Goal: Task Accomplishment & Management: Manage account settings

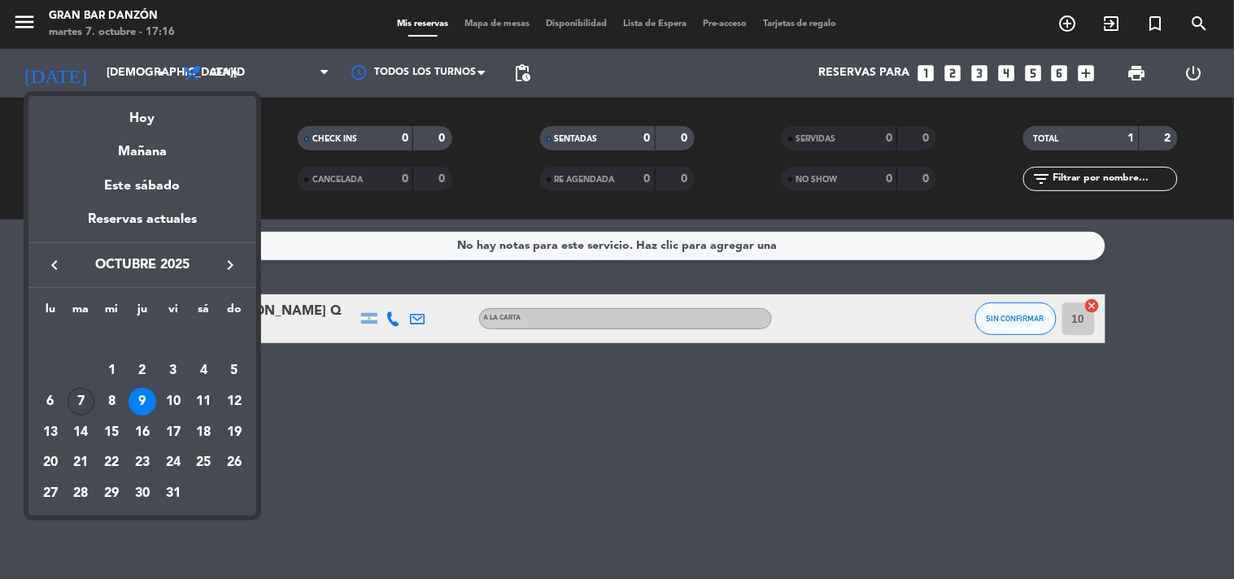
click at [85, 397] on div "7" at bounding box center [82, 402] width 28 height 28
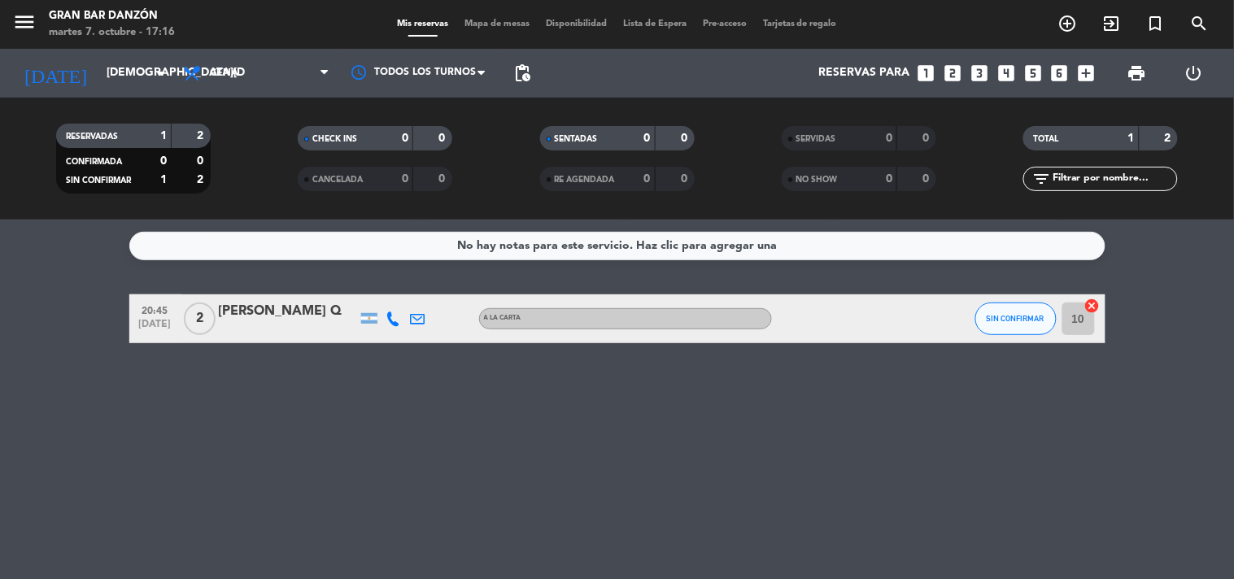
type input "[DATE]"
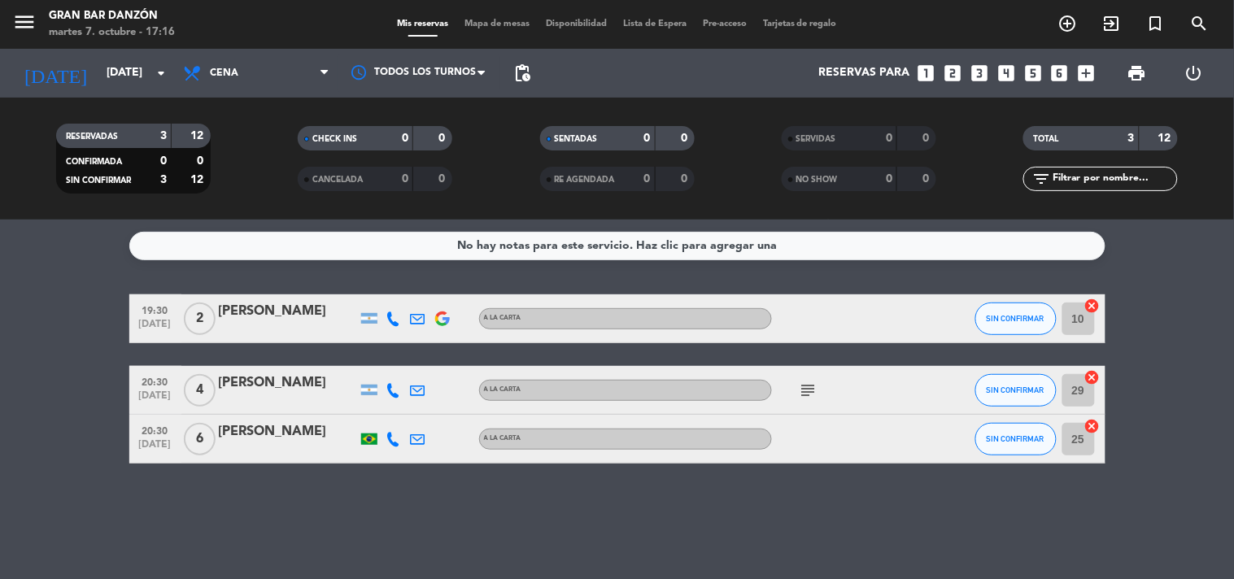
click at [802, 394] on icon "subject" at bounding box center [809, 391] width 20 height 20
click at [237, 395] on div at bounding box center [288, 401] width 138 height 13
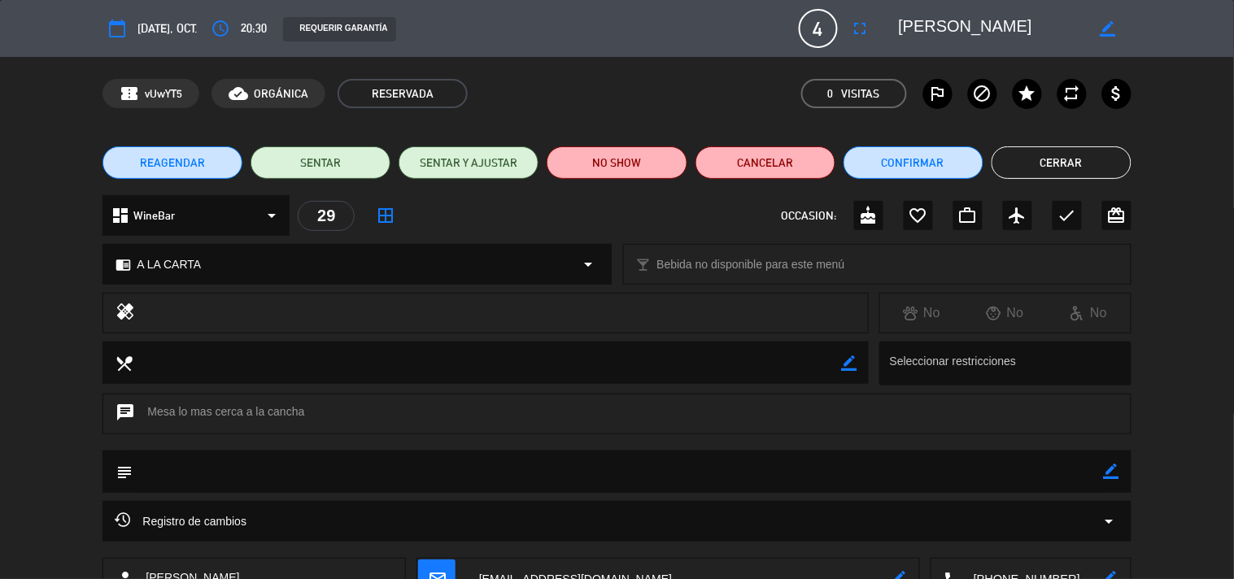
scroll to position [118, 0]
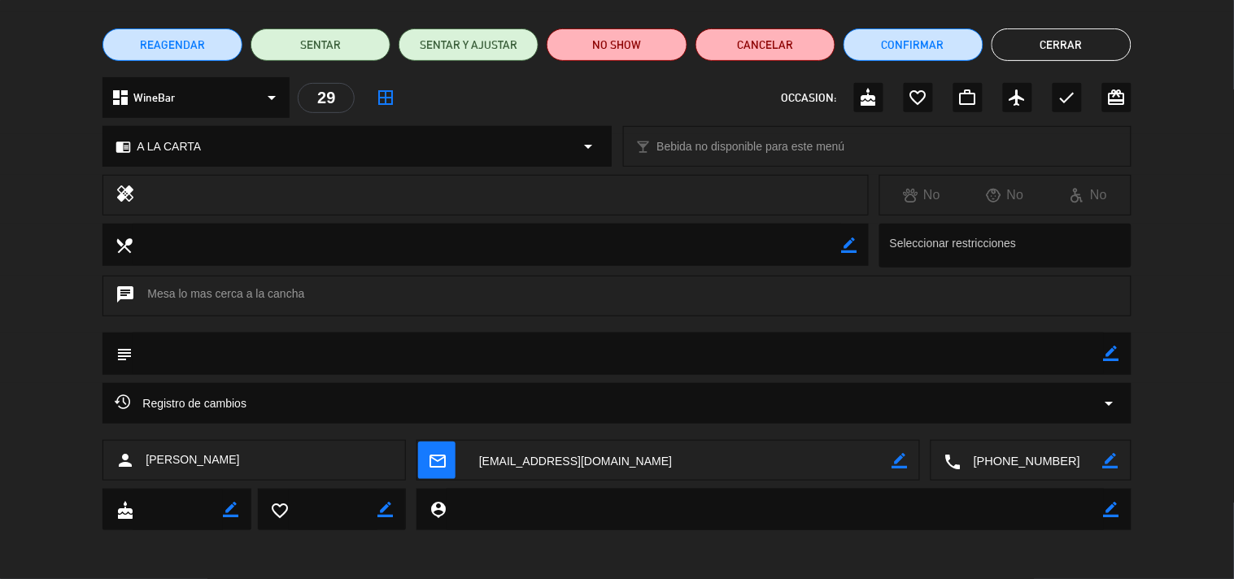
click at [1041, 42] on button "Cerrar" at bounding box center [1062, 44] width 140 height 33
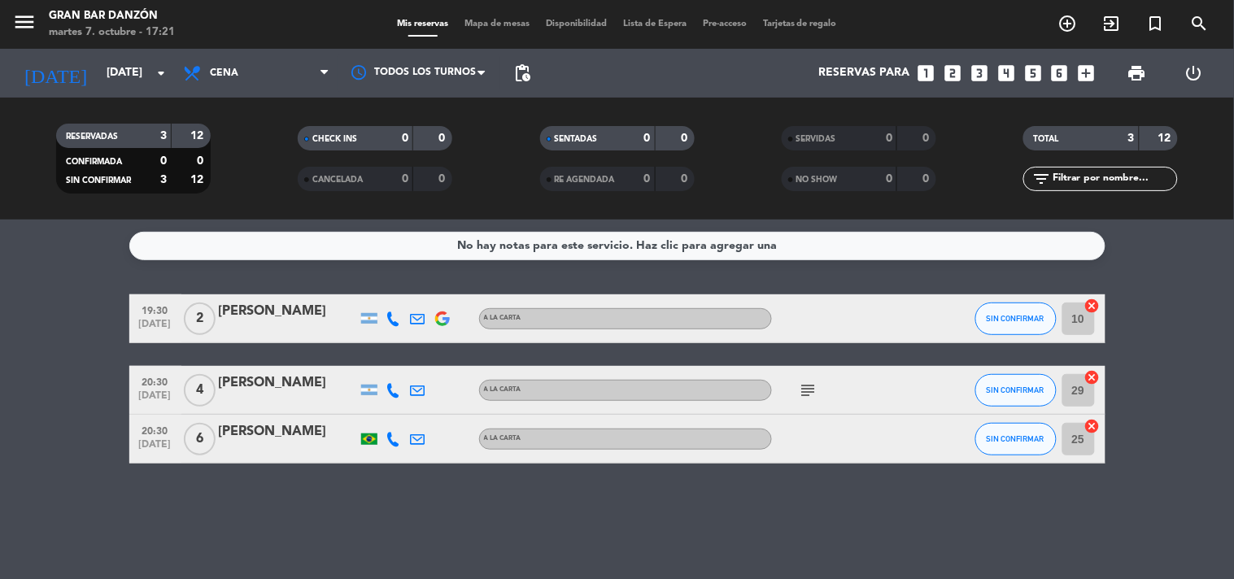
click at [391, 389] on icon at bounding box center [393, 390] width 15 height 15
click at [810, 386] on icon "subject" at bounding box center [809, 391] width 20 height 20
click at [420, 387] on icon at bounding box center [418, 390] width 15 height 15
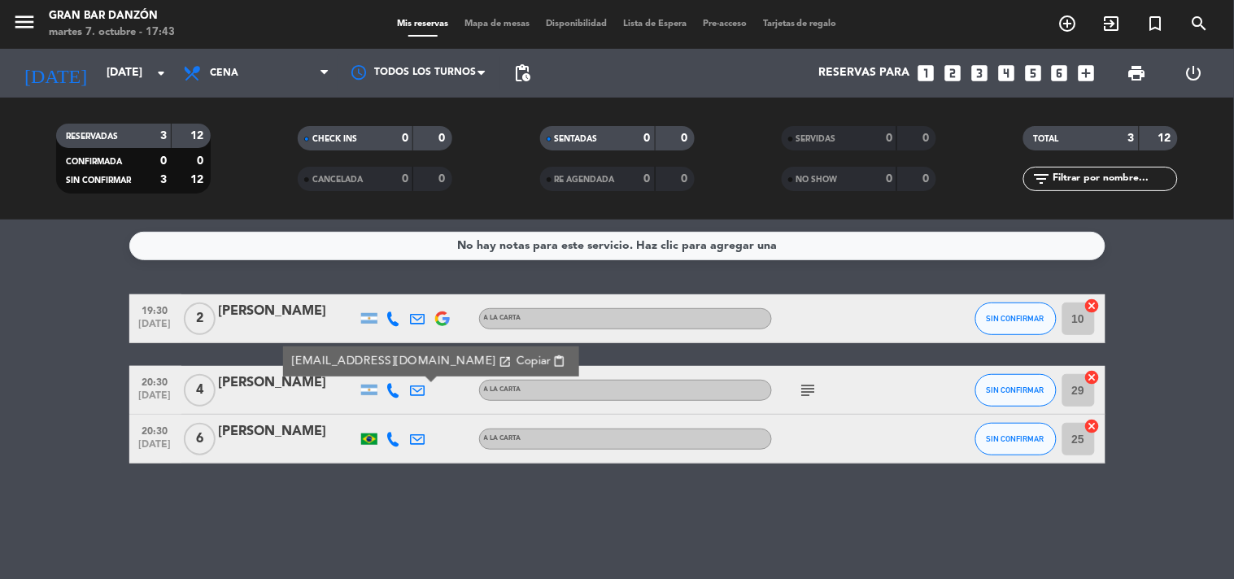
click at [423, 511] on div "No hay notas para este servicio. Haz clic para agregar una 19:30 [DATE] 2 [PERS…" at bounding box center [617, 400] width 1234 height 360
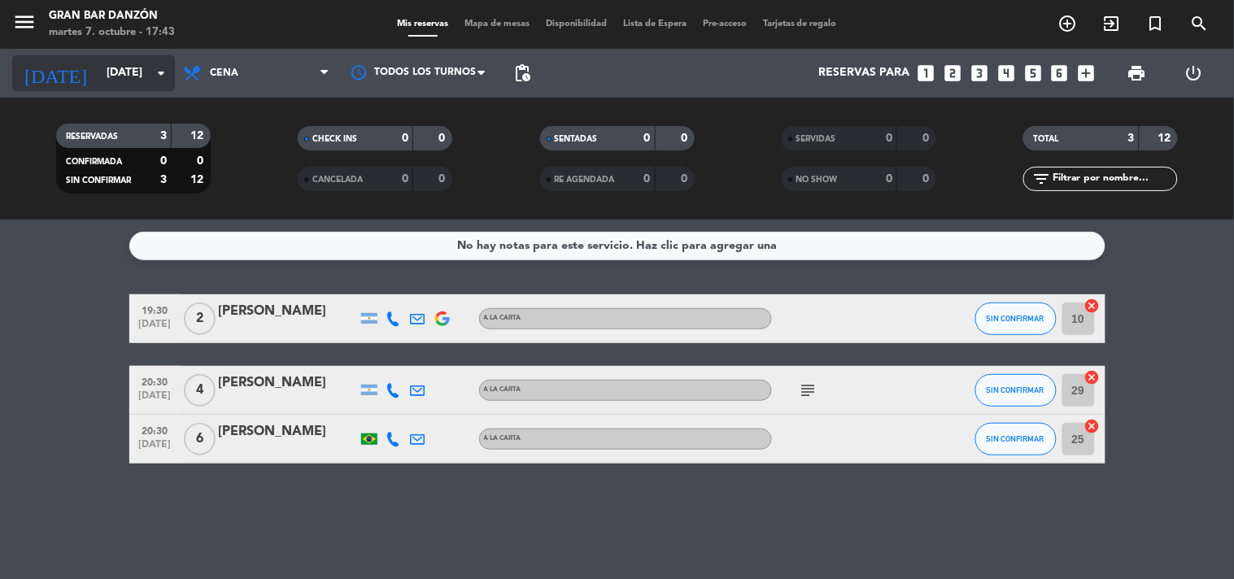
click at [124, 66] on input "[DATE]" at bounding box center [175, 73] width 155 height 29
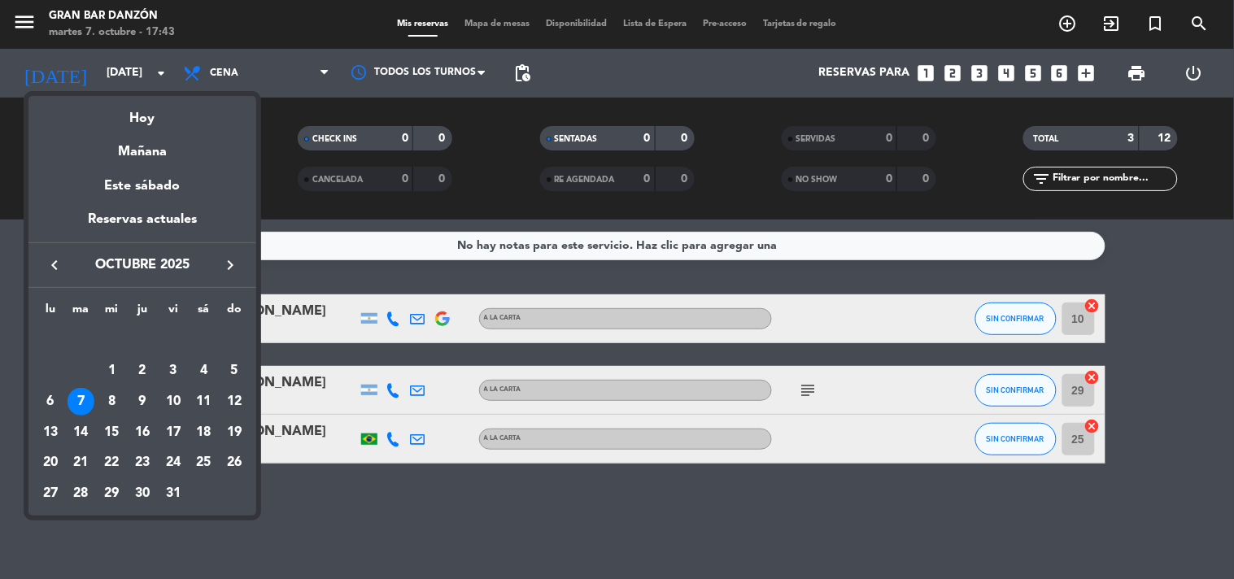
click at [551, 521] on div at bounding box center [617, 289] width 1234 height 579
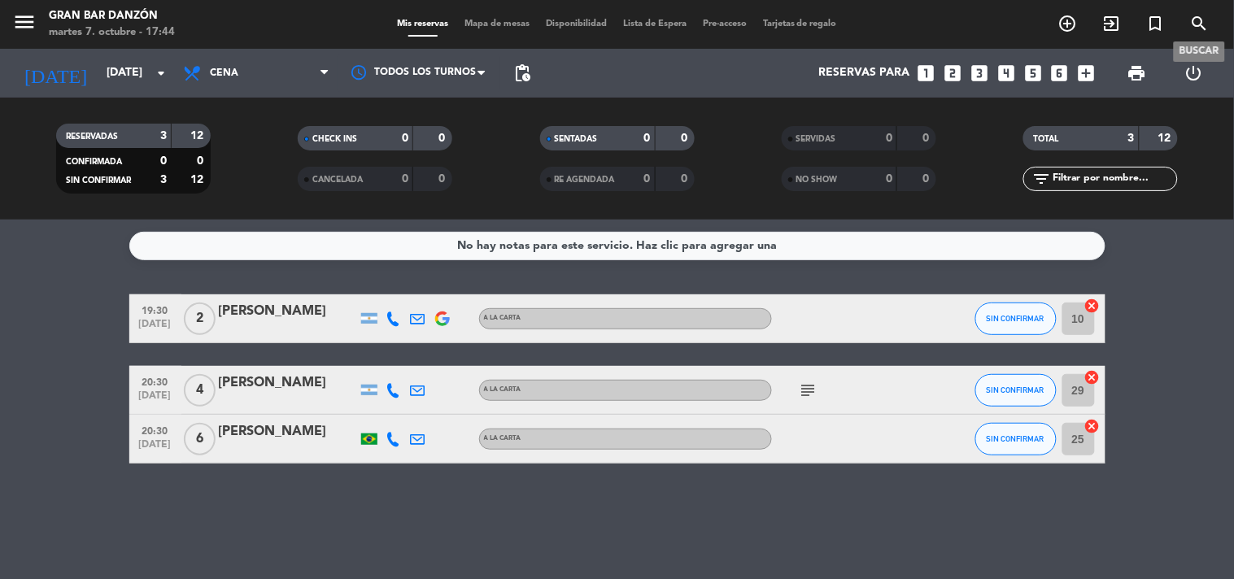
click at [1194, 28] on icon "search" at bounding box center [1200, 24] width 20 height 20
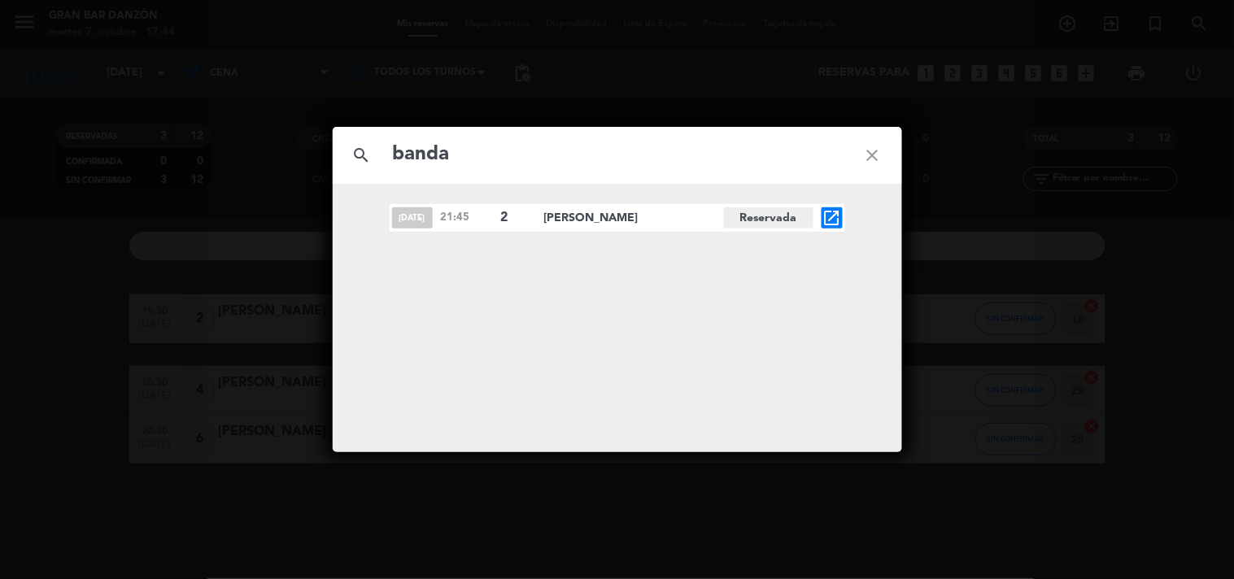
type input "banda"
click at [572, 232] on div "[DATE] 21:45 2 [PERSON_NAME] Reservada open_in_new" at bounding box center [618, 318] width 570 height 268
click at [863, 151] on icon "close" at bounding box center [873, 155] width 59 height 59
click at [875, 159] on icon "close" at bounding box center [873, 155] width 59 height 59
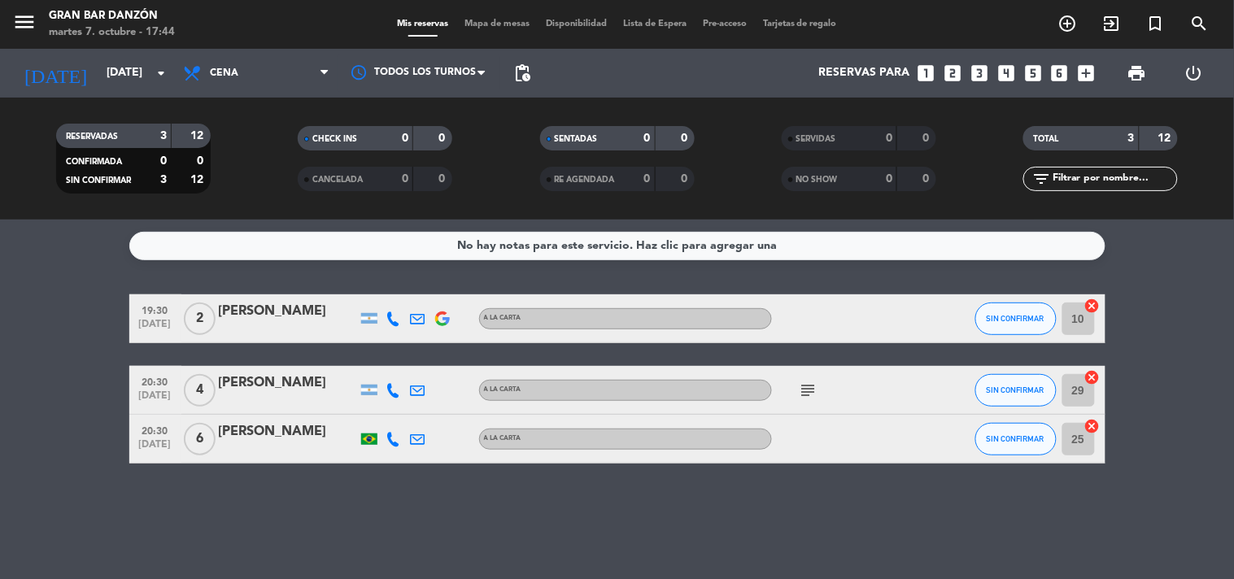
click at [1181, 408] on bookings-row "19:30 [DATE] 2 [PERSON_NAME] A LA CARTA SIN CONFIRMAR 10 cancel 20:30 [DATE] 4 …" at bounding box center [617, 379] width 1234 height 169
click at [94, 530] on div "No hay notas para este servicio. Haz clic para agregar una 19:30 [DATE] 2 [PERS…" at bounding box center [617, 400] width 1234 height 360
click at [125, 68] on input "[DATE]" at bounding box center [175, 73] width 155 height 29
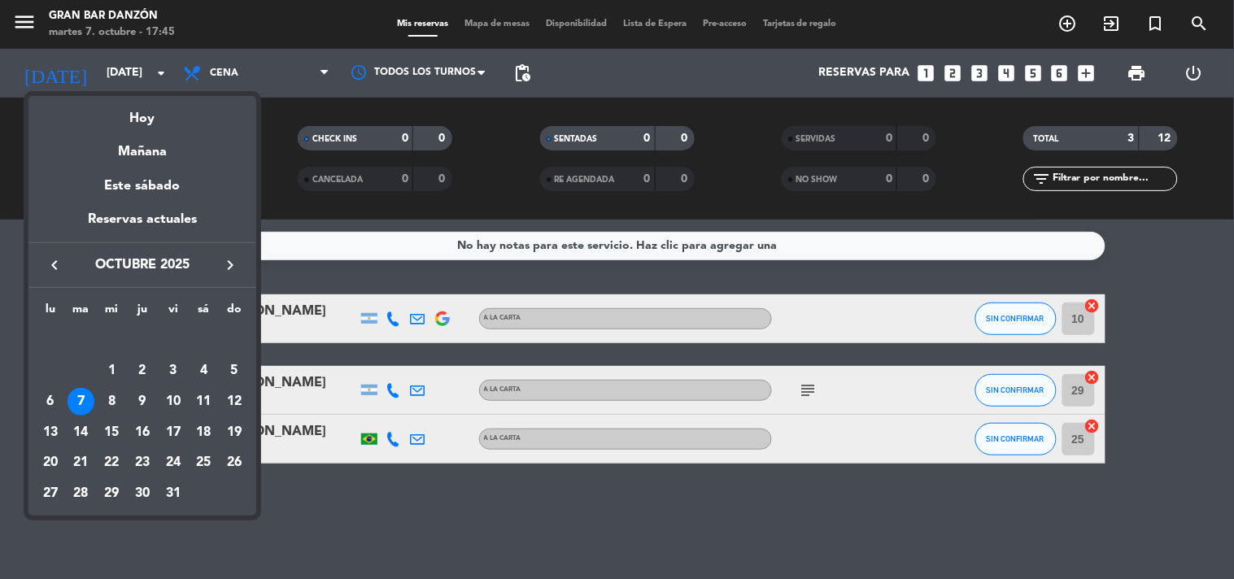
click at [125, 71] on div at bounding box center [617, 289] width 1234 height 579
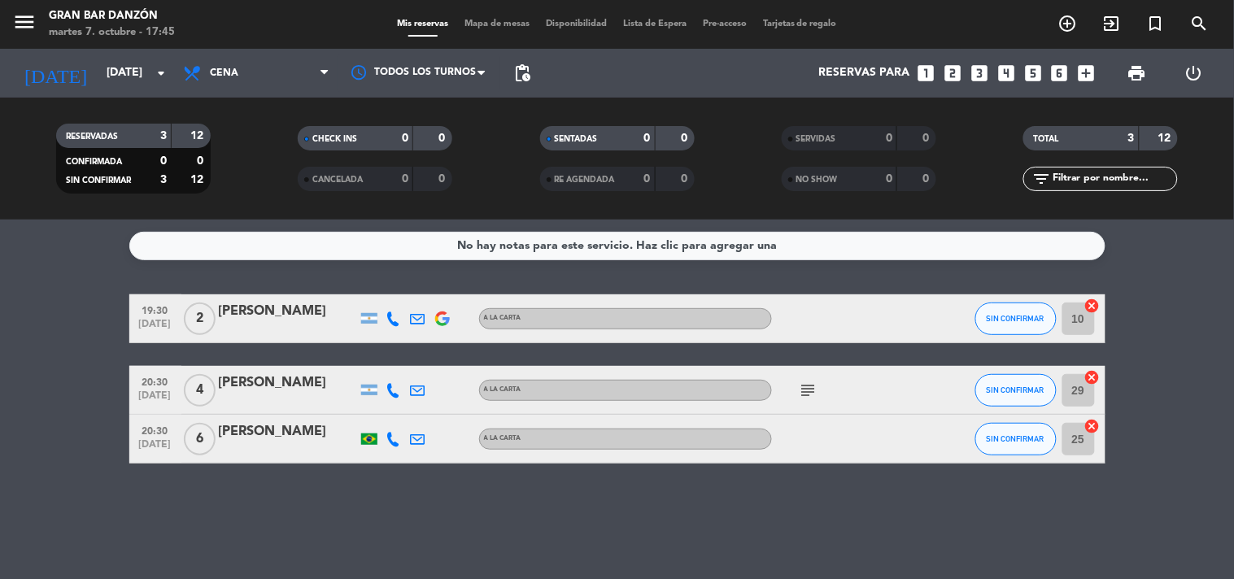
click at [818, 391] on icon "subject" at bounding box center [809, 391] width 20 height 20
click at [801, 383] on icon "subject" at bounding box center [809, 391] width 20 height 20
click at [803, 385] on icon "subject" at bounding box center [809, 391] width 20 height 20
click at [866, 388] on div "subject" at bounding box center [845, 390] width 146 height 48
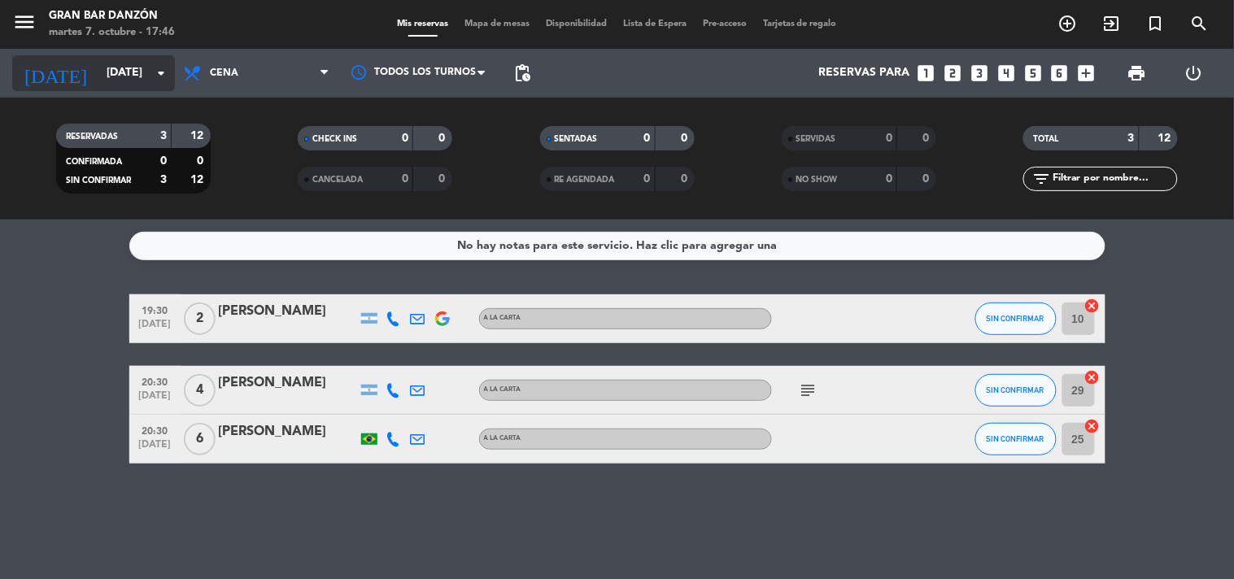
click at [144, 74] on input "[DATE]" at bounding box center [175, 73] width 155 height 29
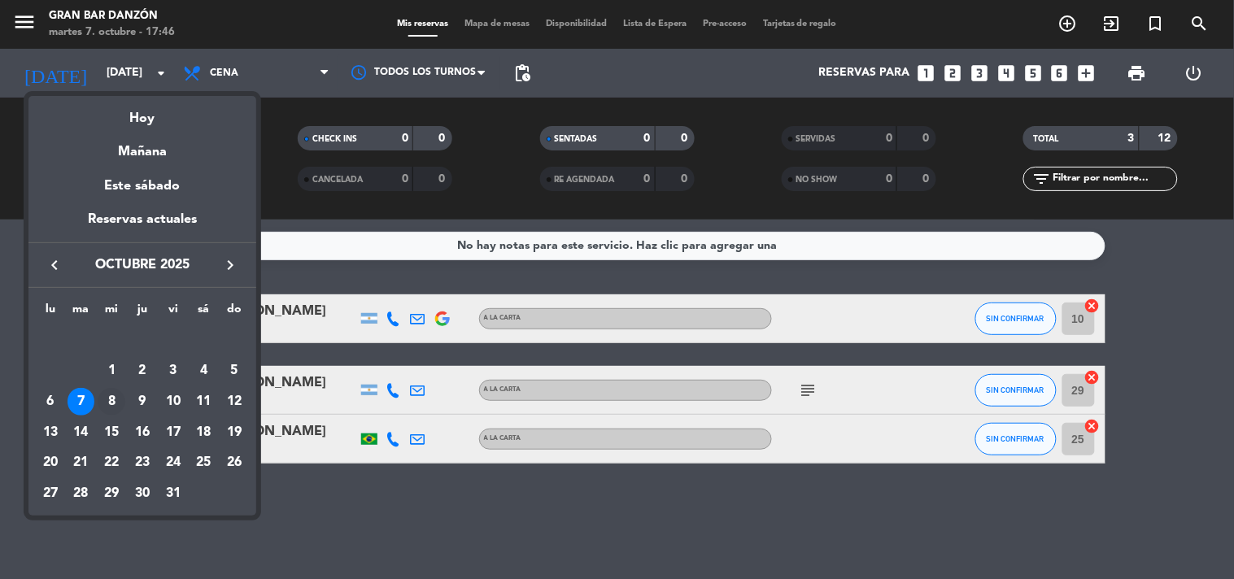
click at [112, 395] on div "8" at bounding box center [112, 402] width 28 height 28
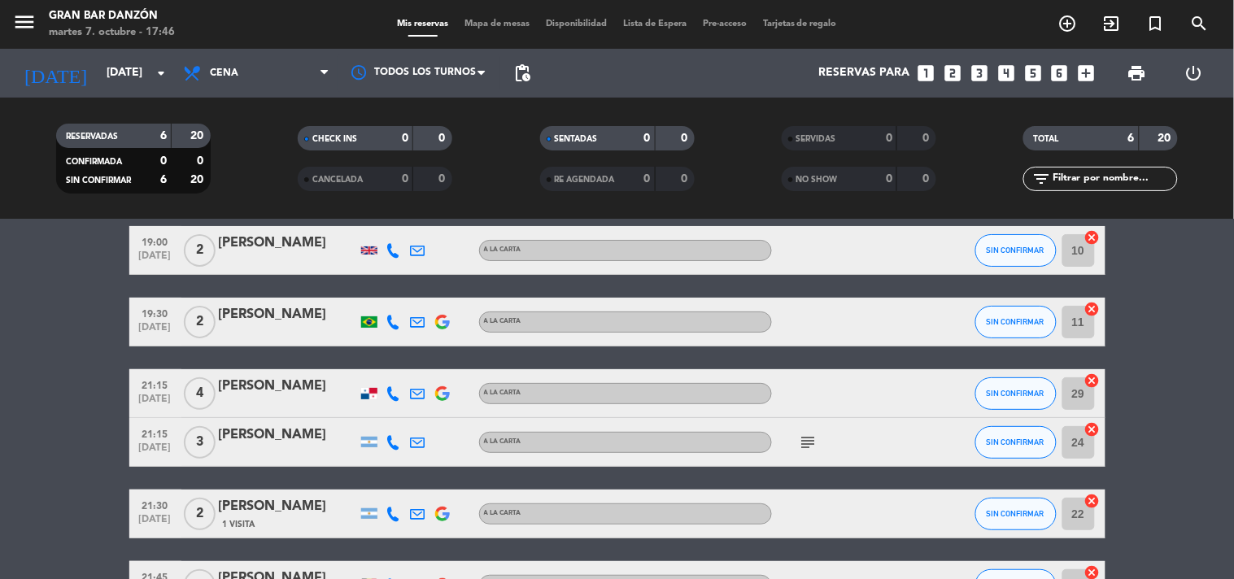
scroll to position [181, 0]
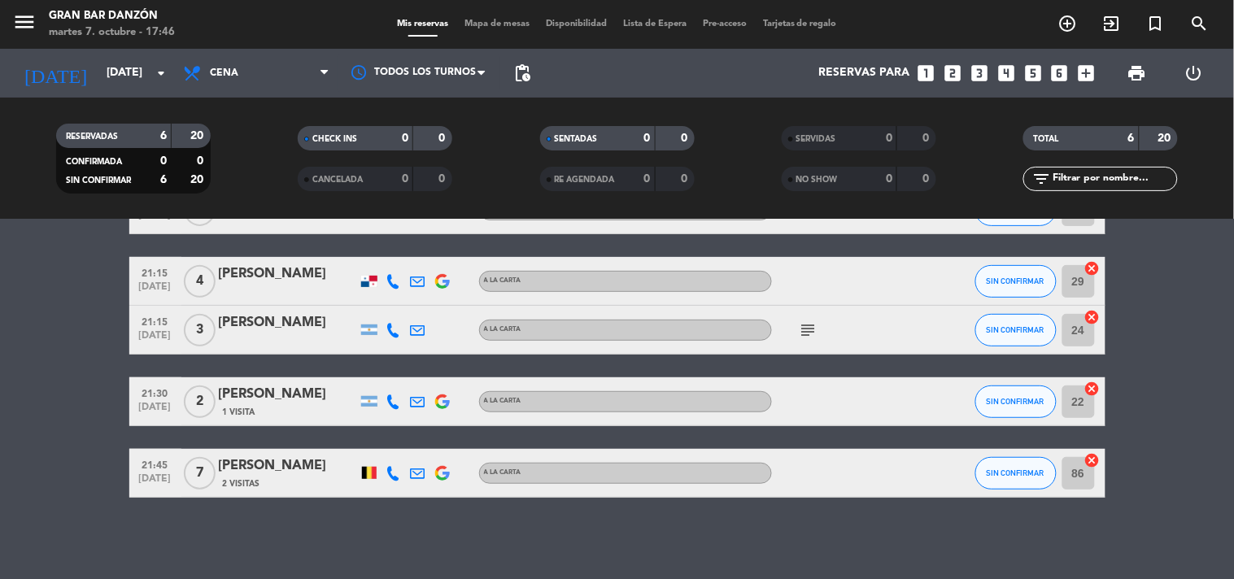
click at [814, 324] on icon "subject" at bounding box center [809, 331] width 20 height 20
click at [811, 325] on icon "subject" at bounding box center [809, 331] width 20 height 20
click at [795, 543] on div "No hay notas para este servicio. Haz clic para agregar una 19:00 [DATE] 2 [PERS…" at bounding box center [617, 400] width 1234 height 360
click at [820, 327] on div "subject" at bounding box center [845, 330] width 146 height 48
click at [800, 332] on icon "subject" at bounding box center [809, 331] width 20 height 20
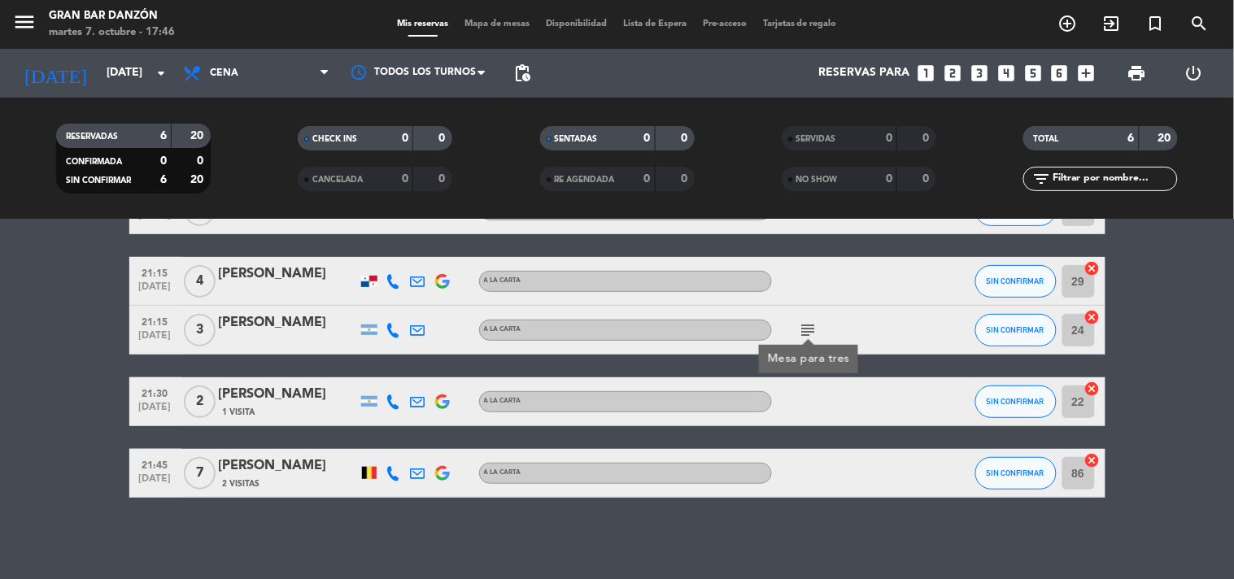
click at [801, 332] on icon "subject" at bounding box center [809, 331] width 20 height 20
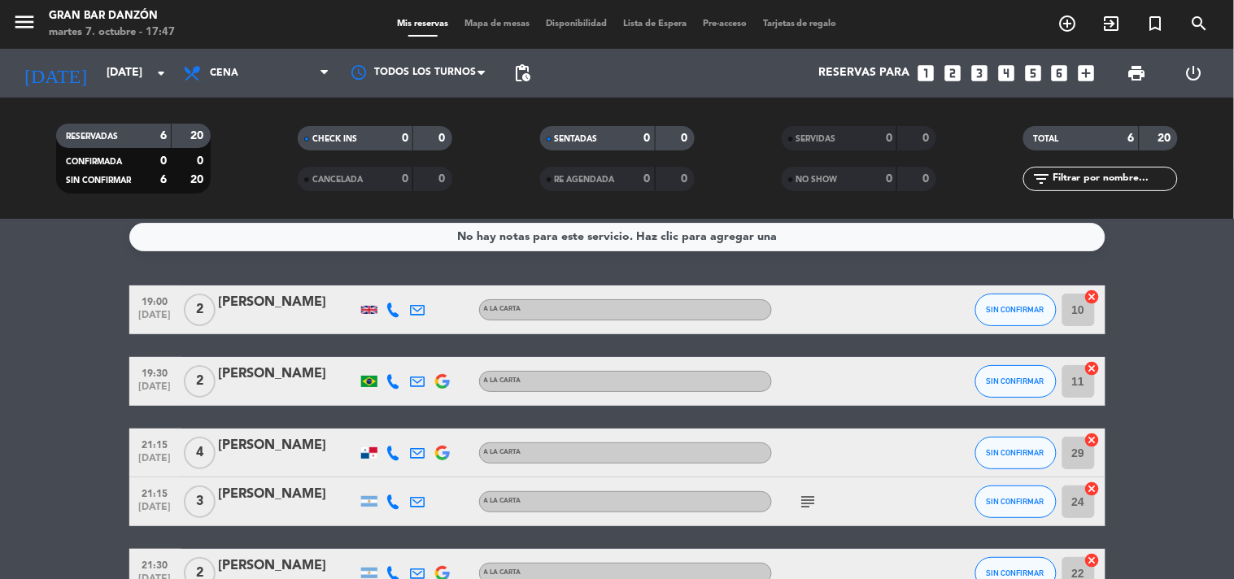
scroll to position [0, 0]
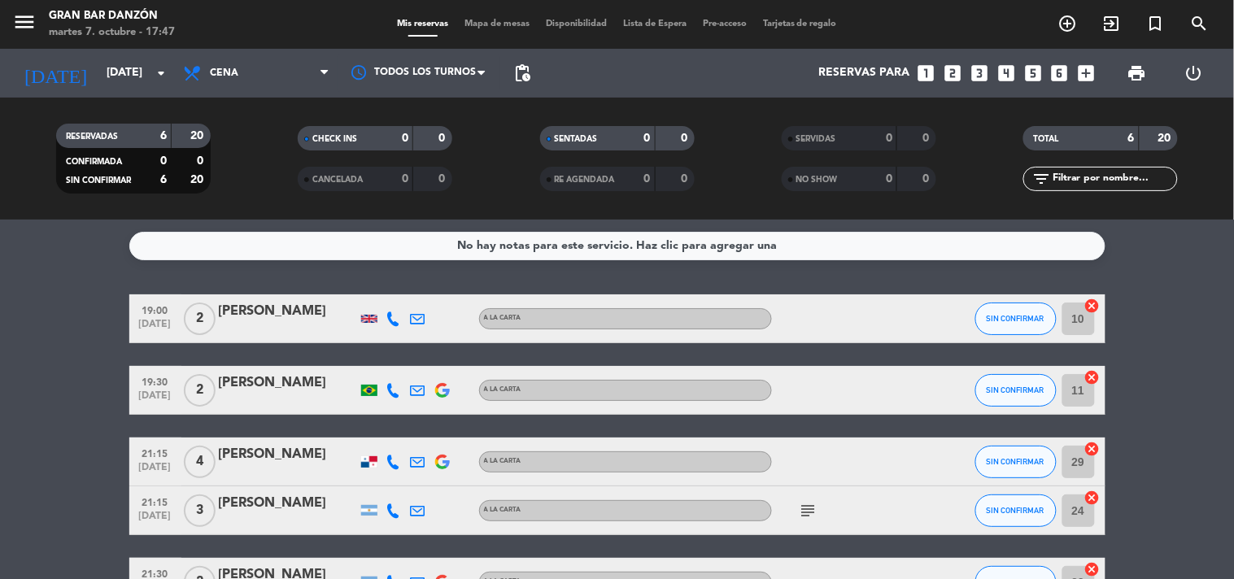
click at [2, 546] on bookings-row "19:00 [DATE] 2 [PERSON_NAME] A LA CARTA SIN CONFIRMAR 10 cancel 19:30 [DATE] 2 …" at bounding box center [617, 487] width 1234 height 384
click at [85, 92] on div "[DATE] [DATE] arrow_drop_down" at bounding box center [93, 73] width 163 height 49
click at [98, 73] on input "[DATE]" at bounding box center [175, 73] width 155 height 29
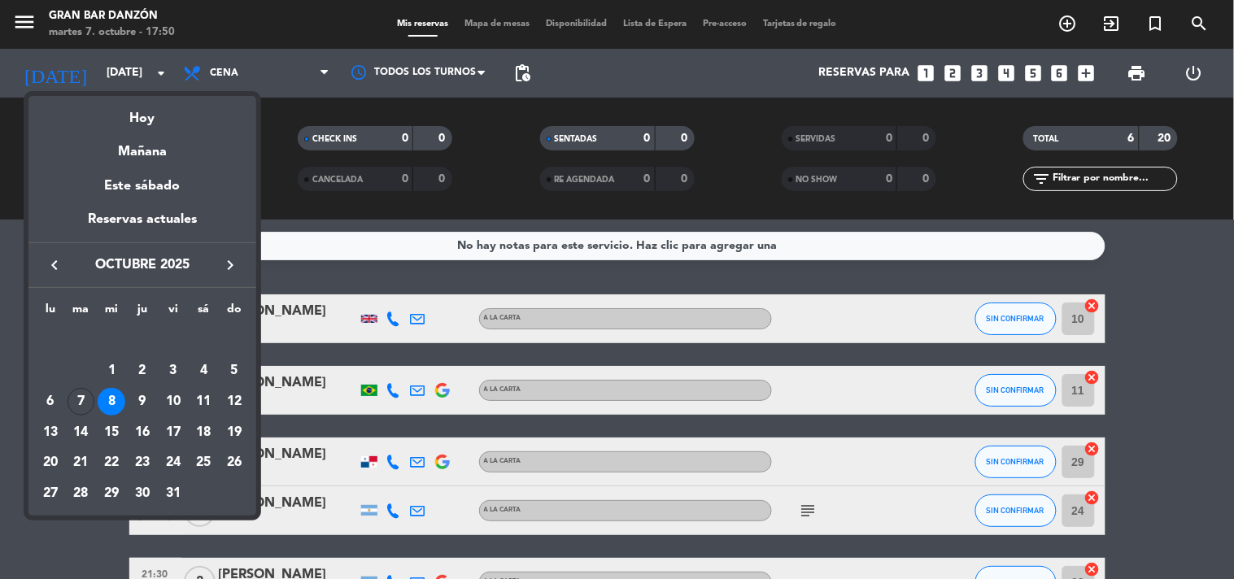
click at [110, 400] on div "8" at bounding box center [112, 402] width 28 height 28
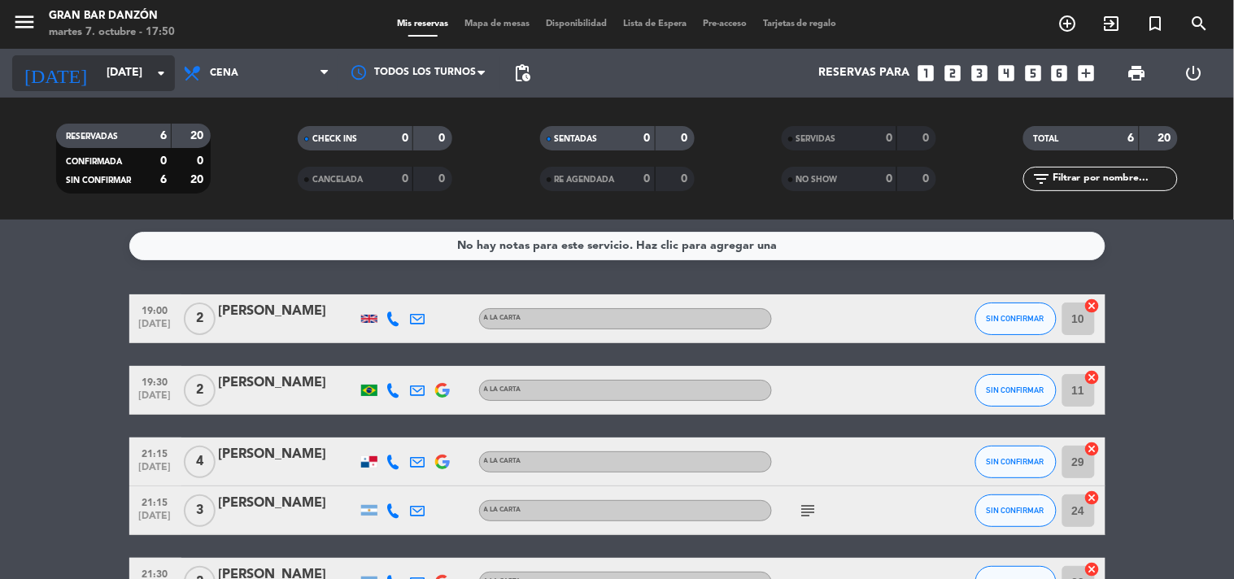
click at [98, 74] on input "[DATE]" at bounding box center [175, 73] width 155 height 29
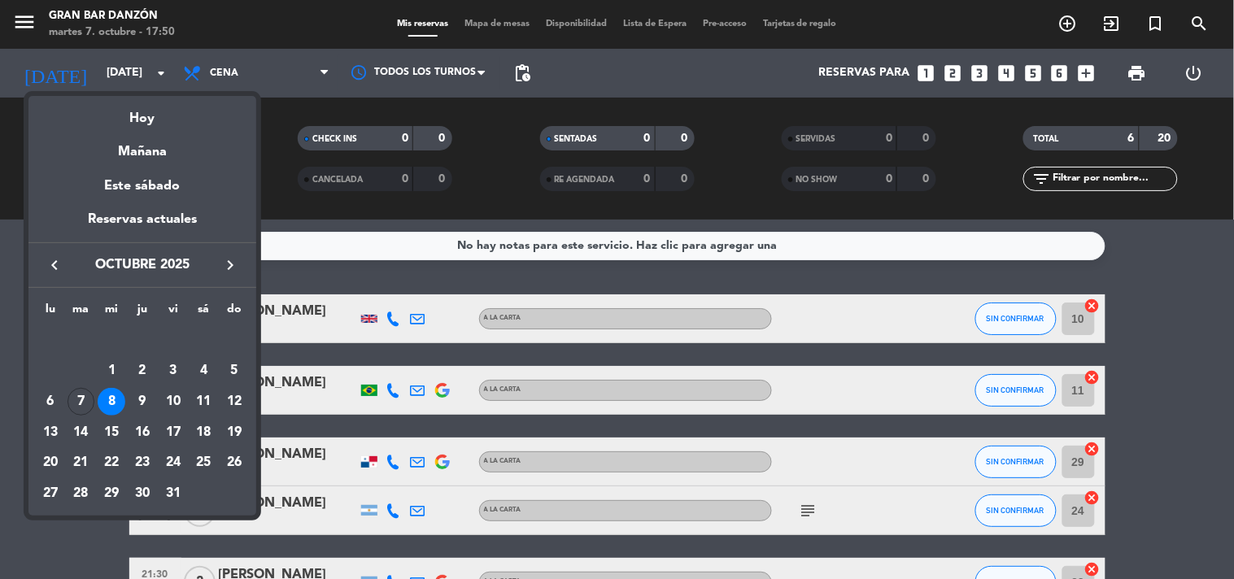
click at [139, 402] on div "9" at bounding box center [143, 402] width 28 height 28
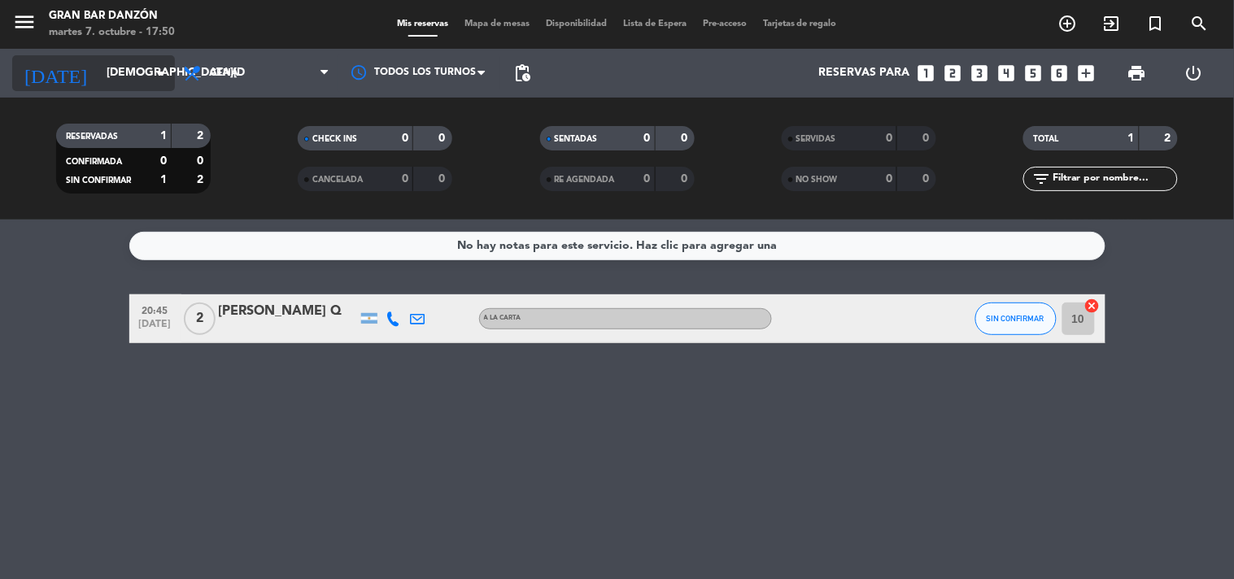
click at [98, 78] on input "[DEMOGRAPHIC_DATA][DATE]" at bounding box center [175, 73] width 155 height 29
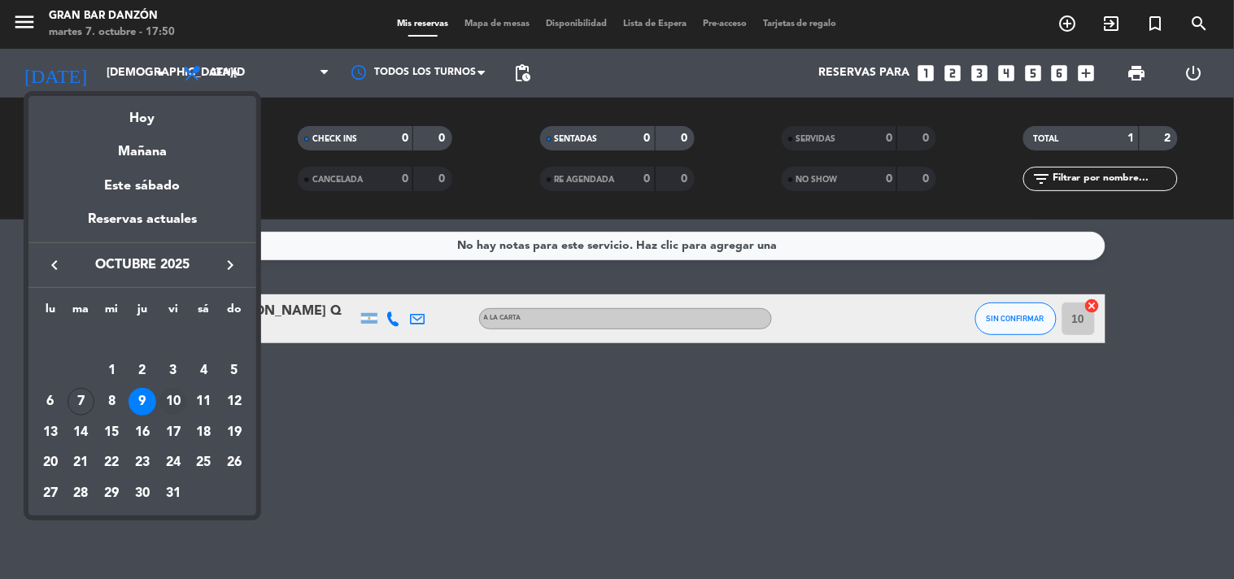
click at [174, 393] on div "10" at bounding box center [173, 402] width 28 height 28
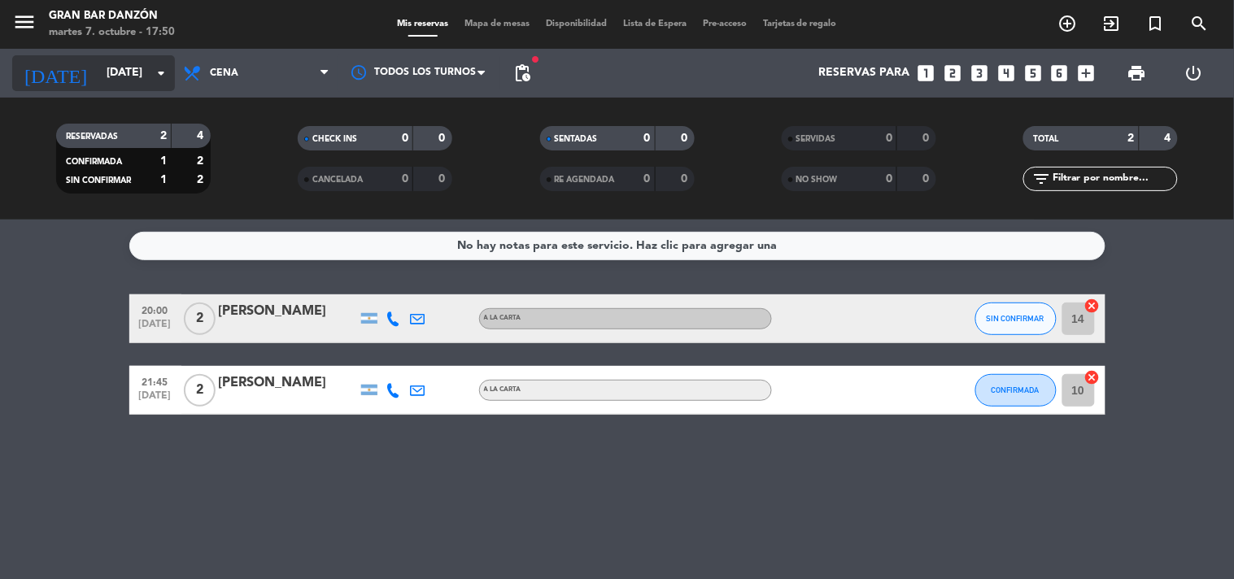
click at [102, 59] on input "[DATE]" at bounding box center [175, 73] width 155 height 29
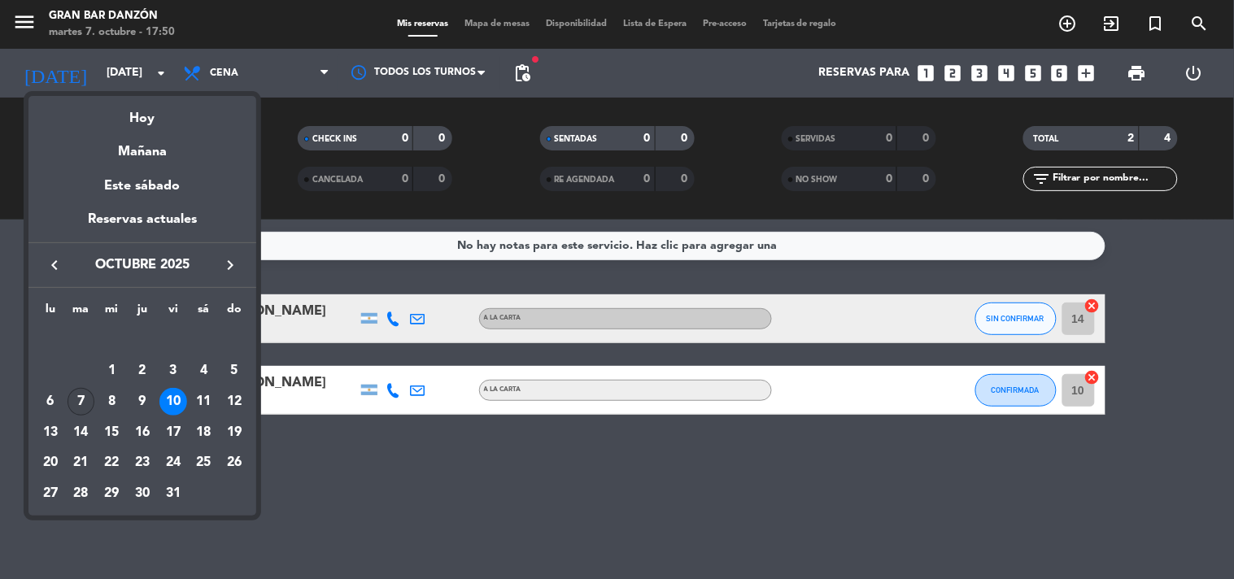
click at [88, 396] on div "7" at bounding box center [82, 402] width 28 height 28
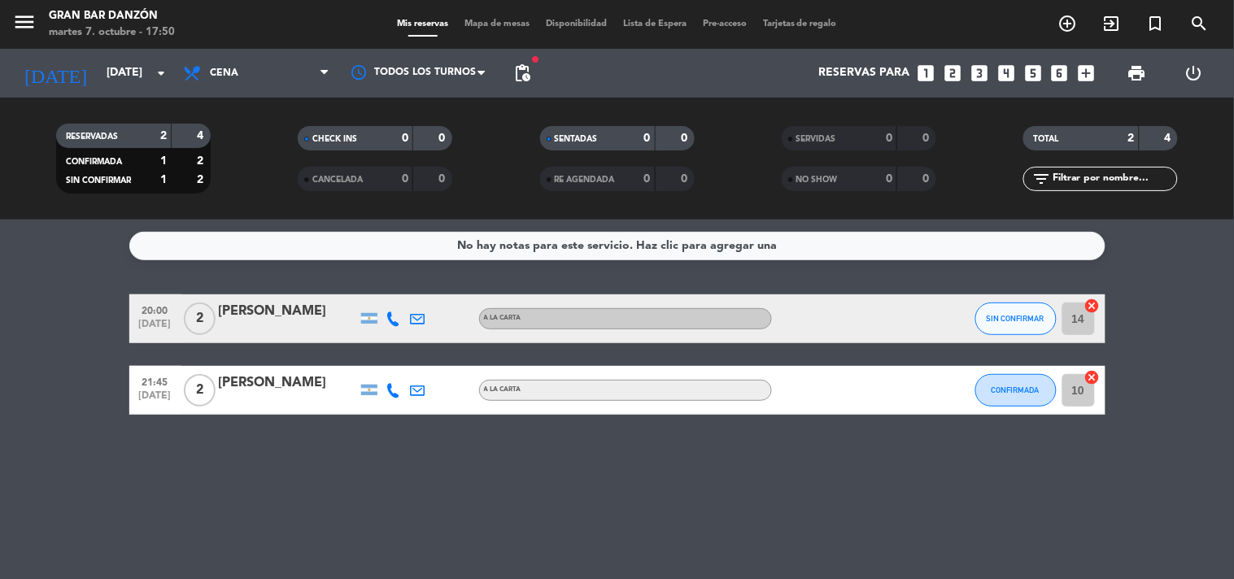
type input "[DATE]"
